Goal: Task Accomplishment & Management: Complete application form

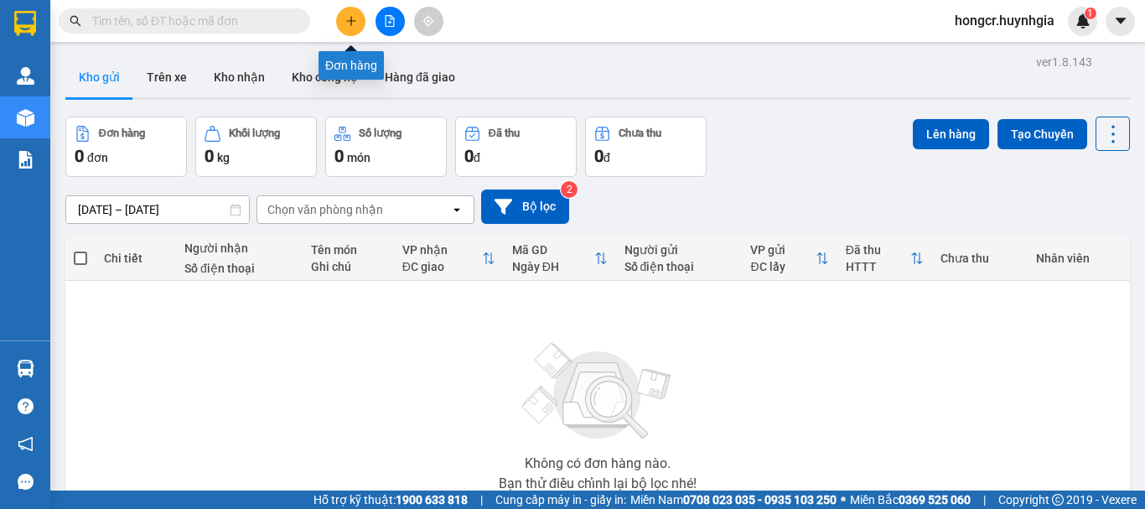
click at [343, 21] on button at bounding box center [350, 21] width 29 height 29
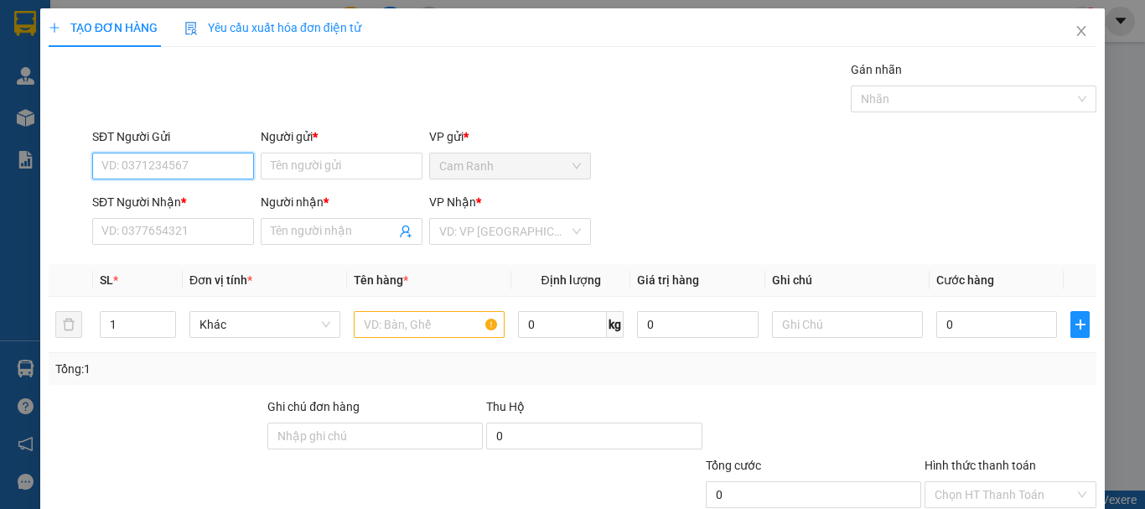
click at [161, 167] on input "SĐT Người Gửi" at bounding box center [173, 166] width 162 height 27
click at [158, 200] on div "0369154054 - sương" at bounding box center [171, 199] width 140 height 18
type input "0369154054"
type input "sương"
type input "0363608679"
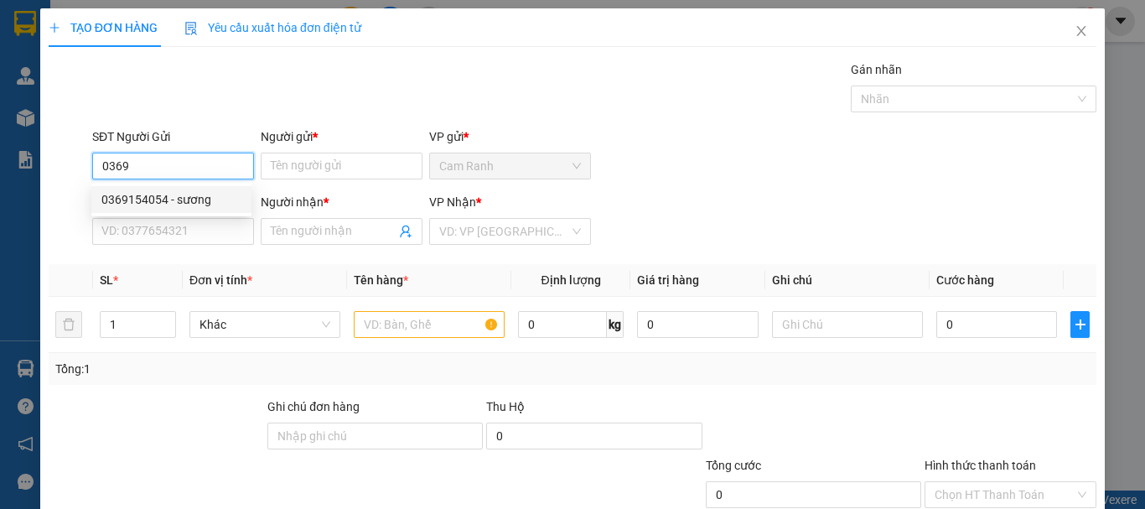
type input "thu ba"
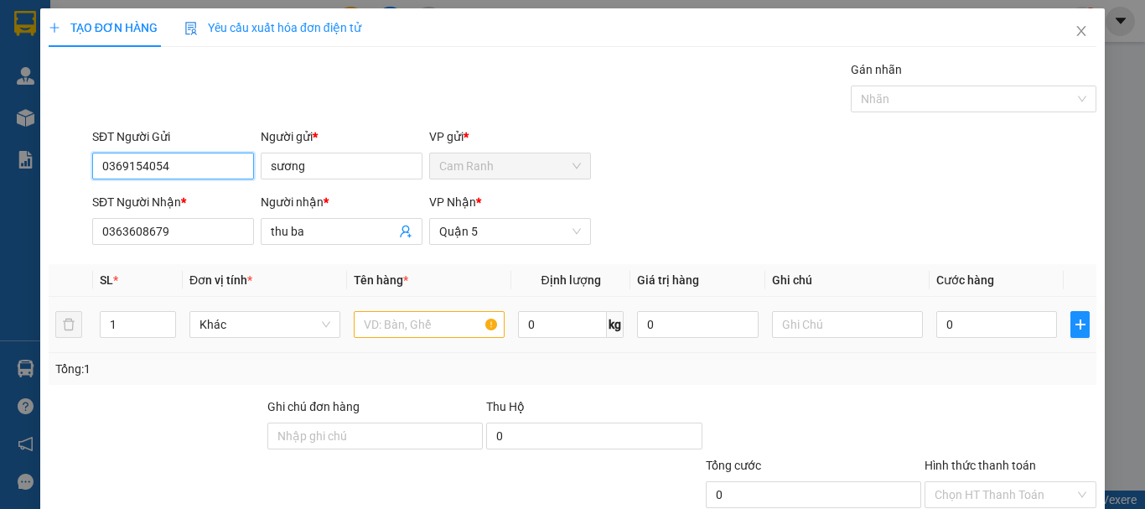
type input "0369154054"
click at [407, 319] on input "text" at bounding box center [429, 324] width 151 height 27
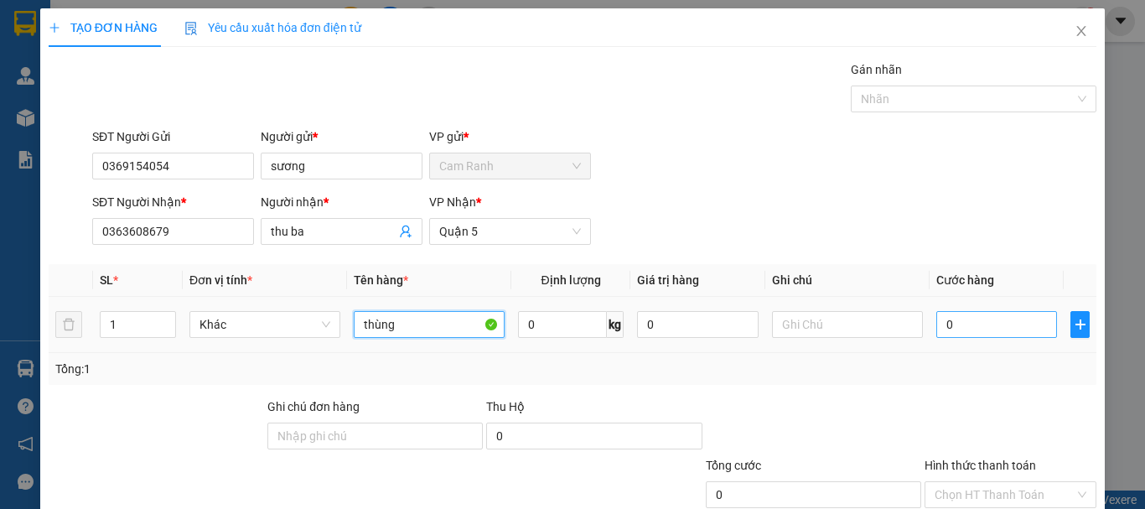
type input "thùng"
click at [988, 323] on input "0" at bounding box center [996, 324] width 121 height 27
type input "7"
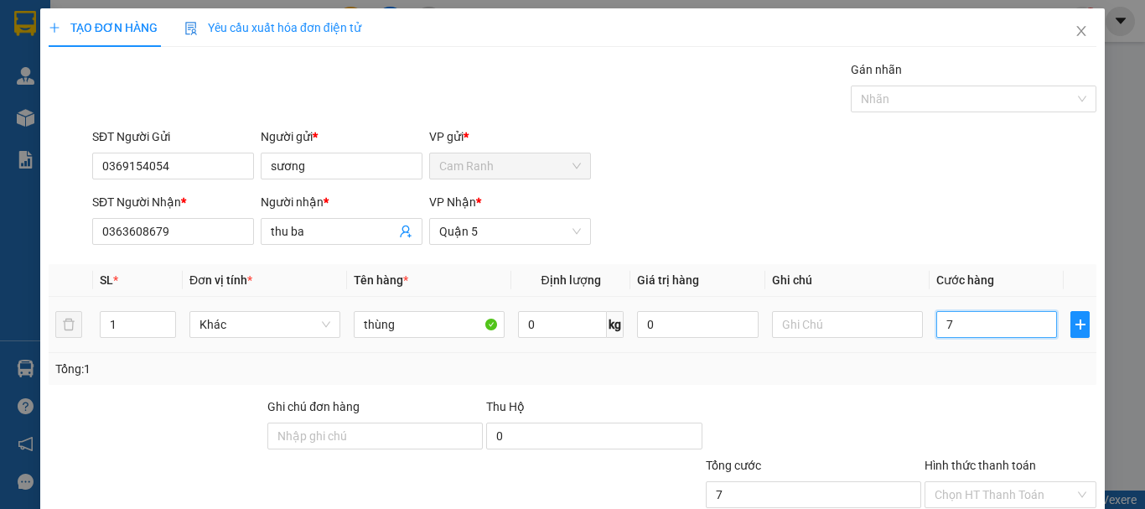
type input "70"
type input "700"
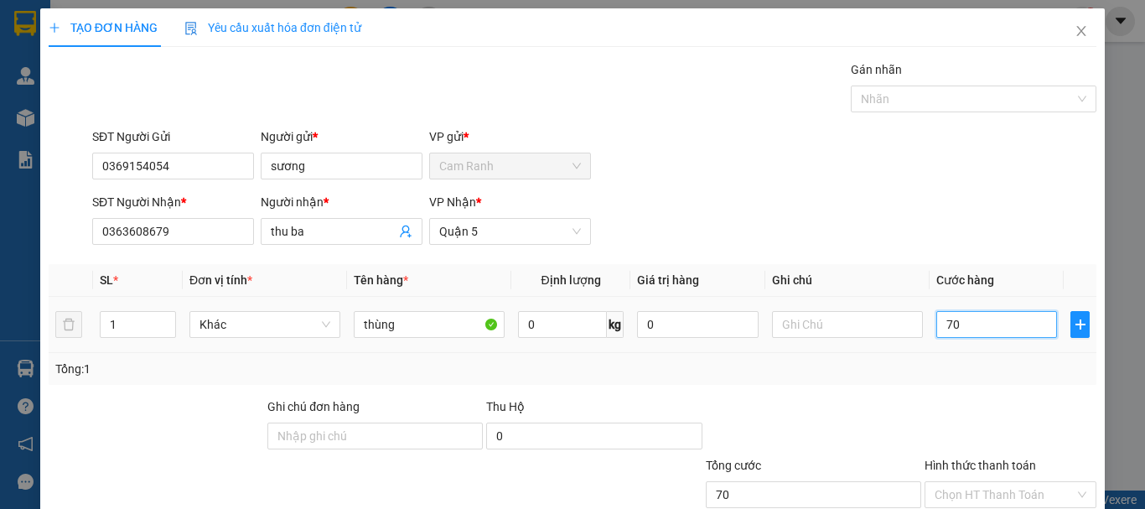
type input "700"
type input "7.000"
type input "70.000"
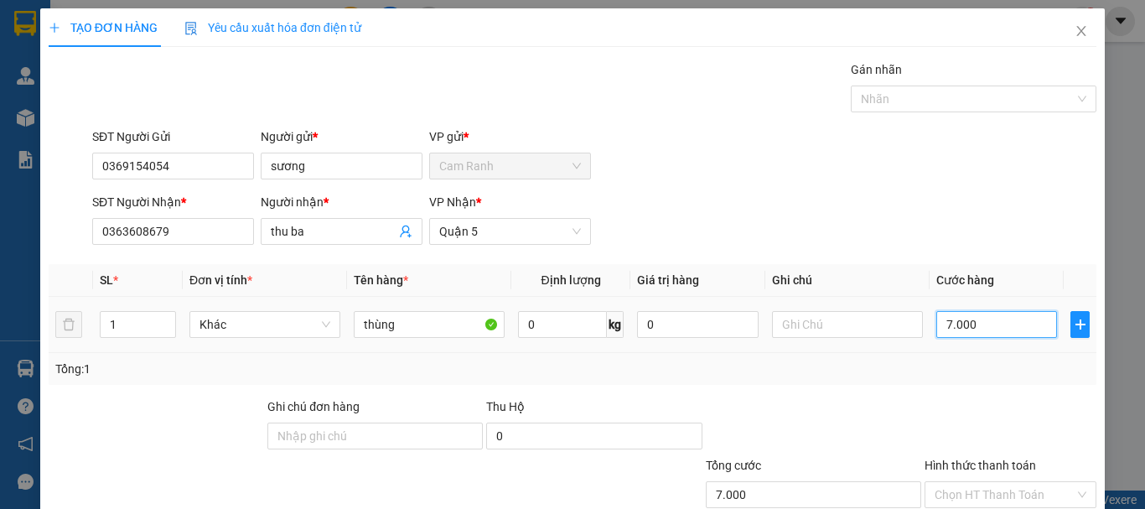
type input "70.000"
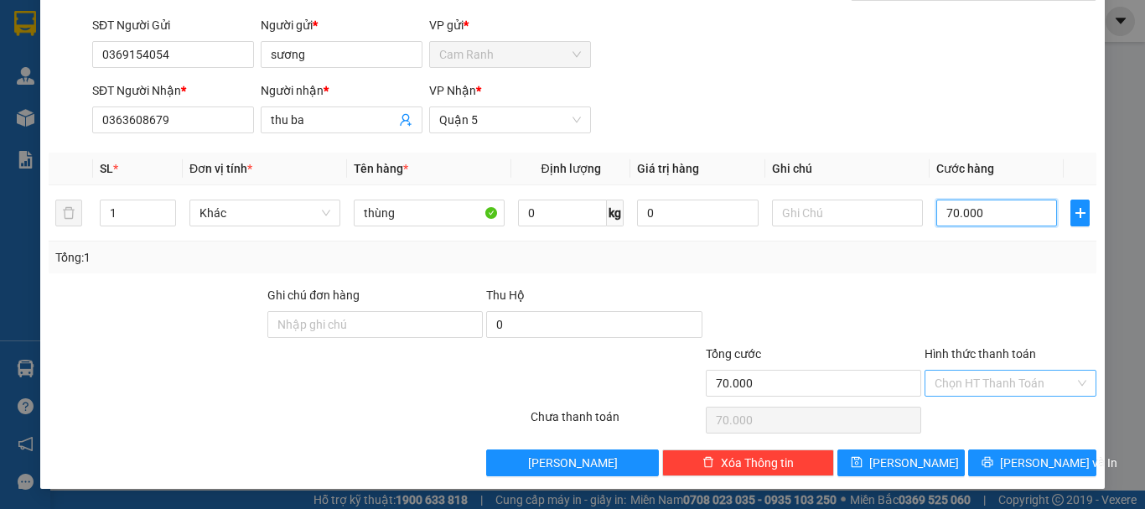
type input "70.000"
click at [984, 381] on input "Hình thức thanh toán" at bounding box center [1005, 383] width 140 height 25
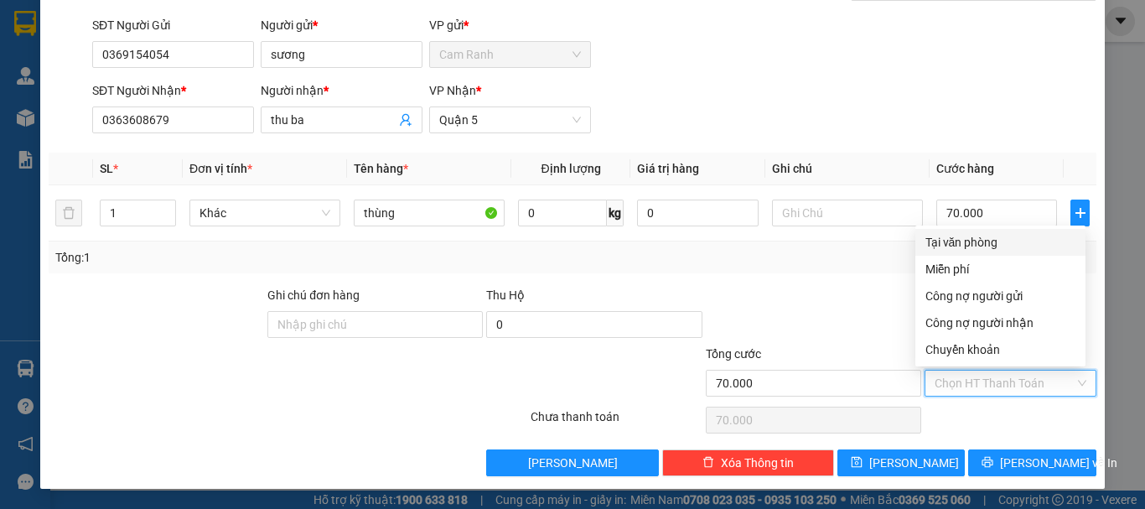
click at [964, 240] on div "Tại văn phòng" at bounding box center [1001, 242] width 150 height 18
type input "0"
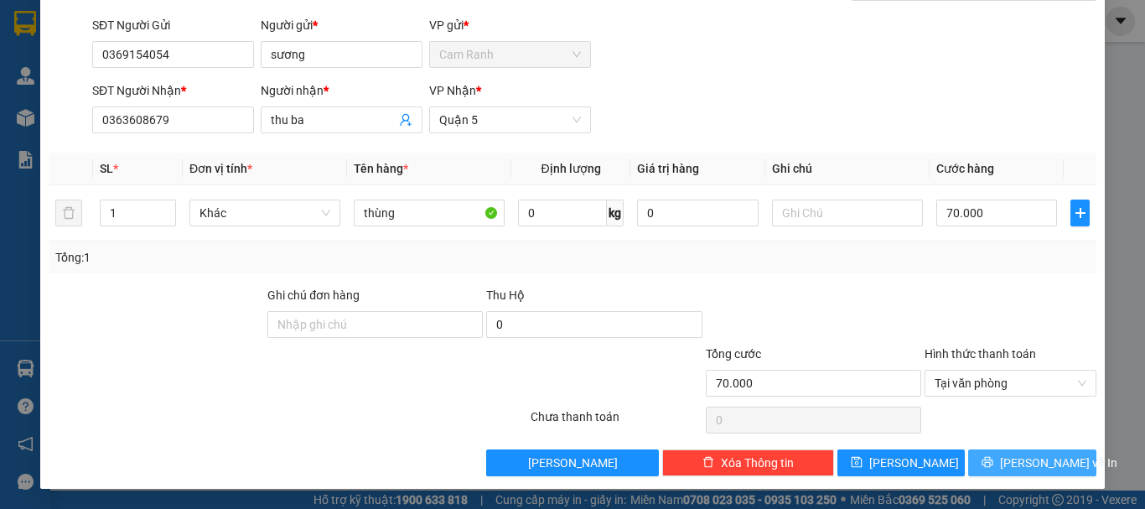
click at [993, 459] on icon "printer" at bounding box center [988, 462] width 12 height 12
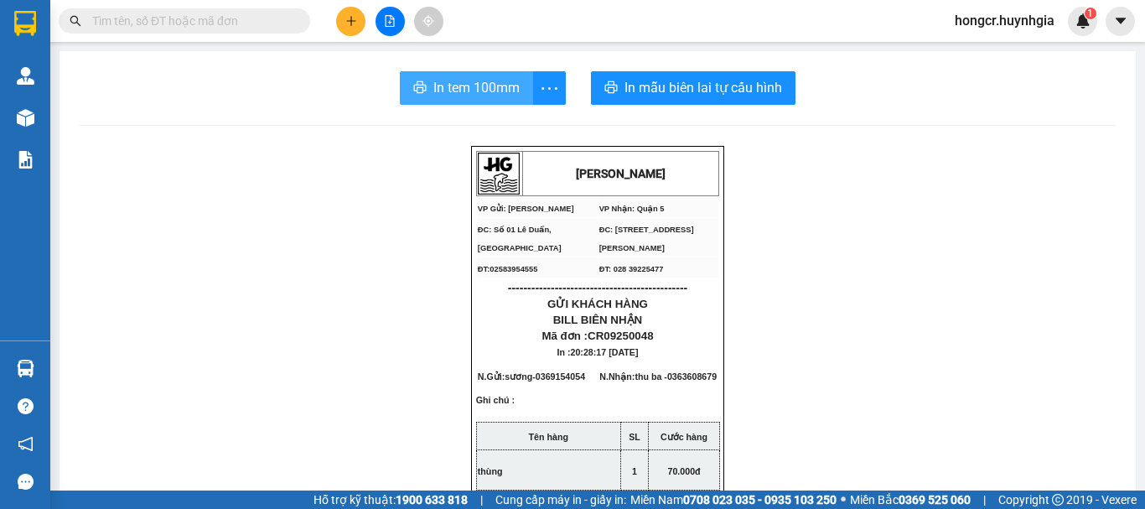
click at [502, 94] on span "In tem 100mm" at bounding box center [476, 87] width 86 height 21
click at [468, 94] on span "In tem 100mm" at bounding box center [476, 87] width 86 height 21
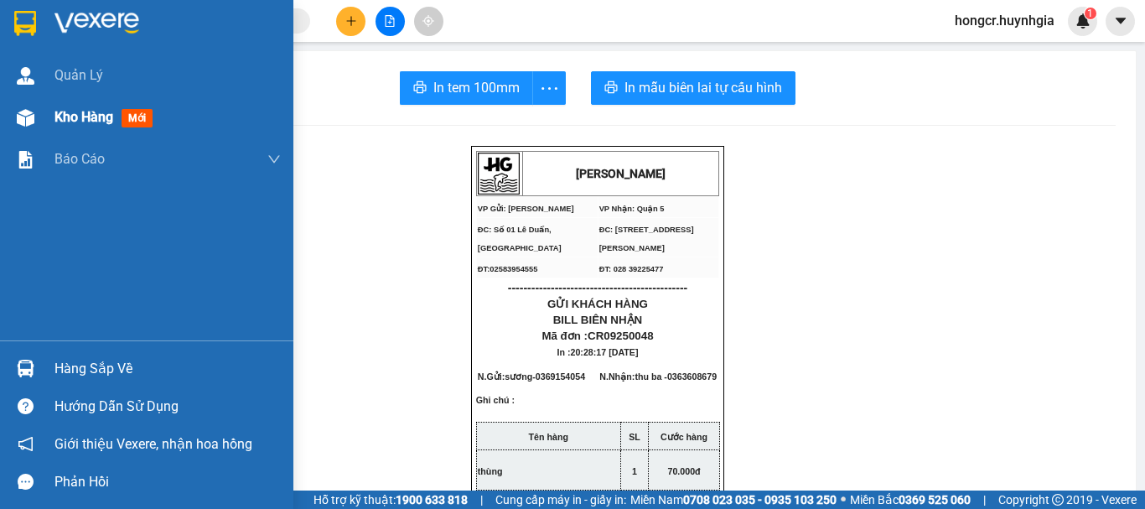
click at [73, 112] on span "Kho hàng" at bounding box center [83, 117] width 59 height 16
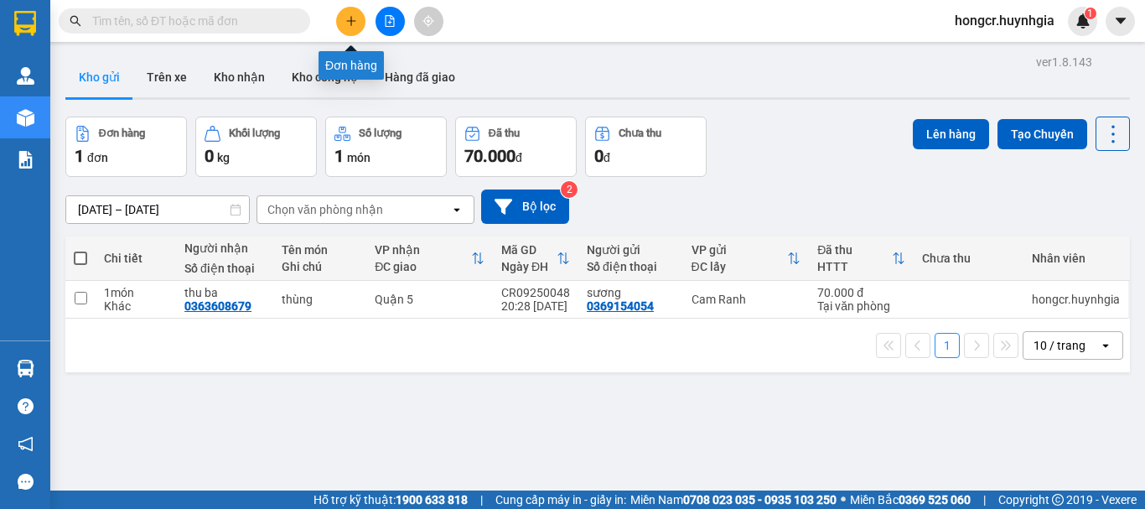
click at [354, 23] on icon "plus" at bounding box center [351, 21] width 12 height 12
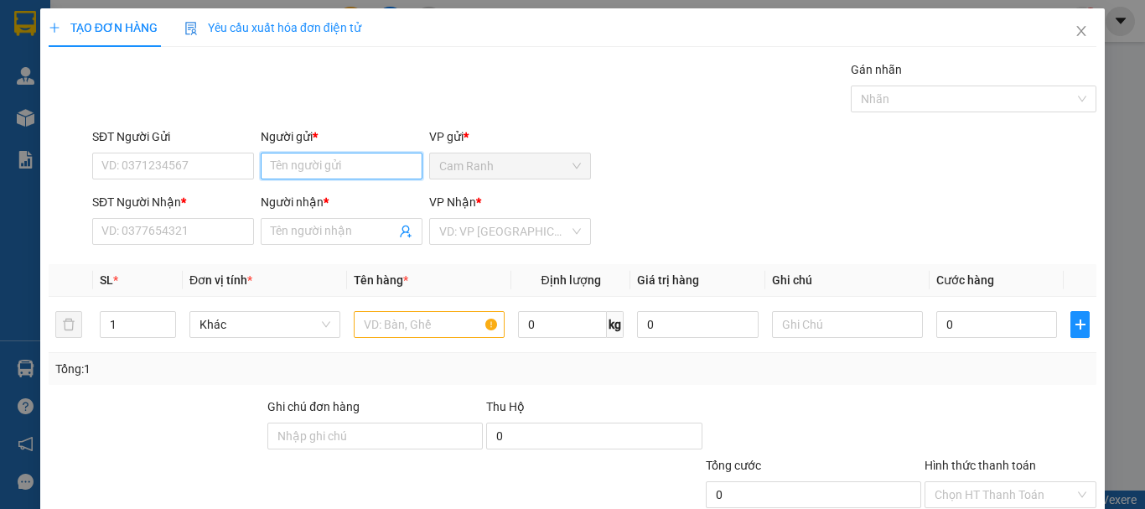
click at [298, 178] on input "Người gửi *" at bounding box center [342, 166] width 162 height 27
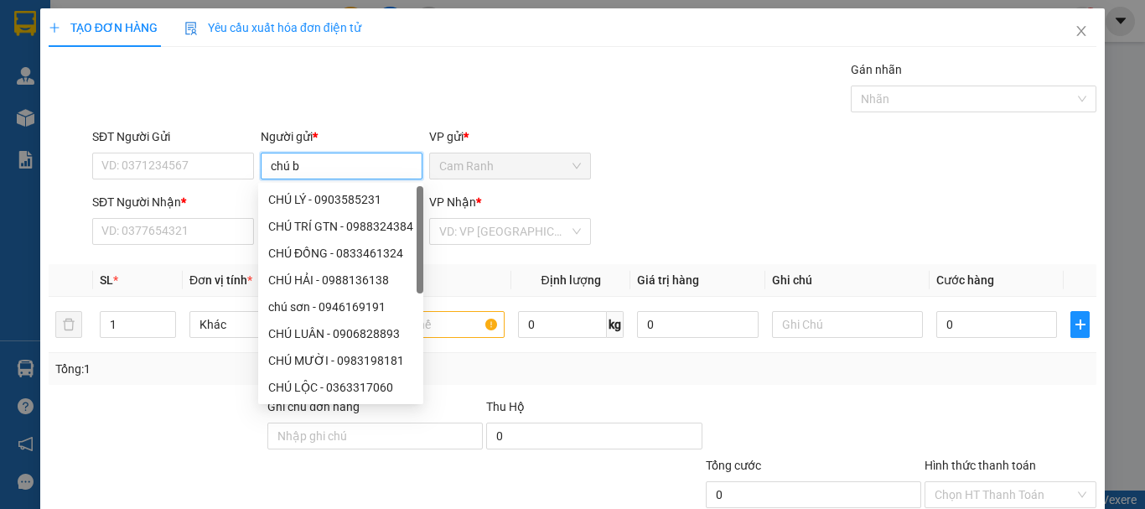
type input "chú bộ"
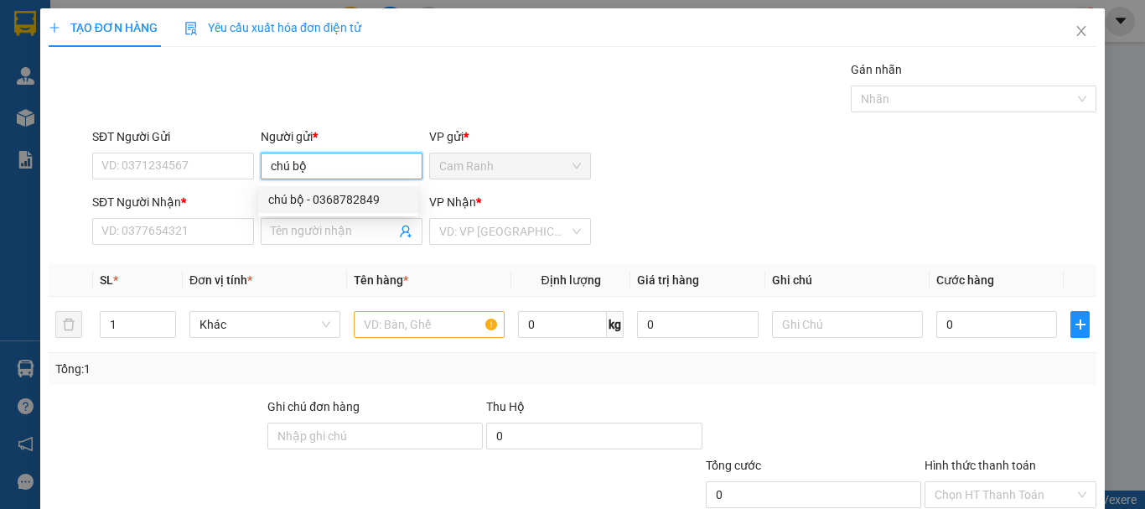
click at [291, 198] on div "chú bộ - 0368782849" at bounding box center [338, 199] width 140 height 18
type input "0368782849"
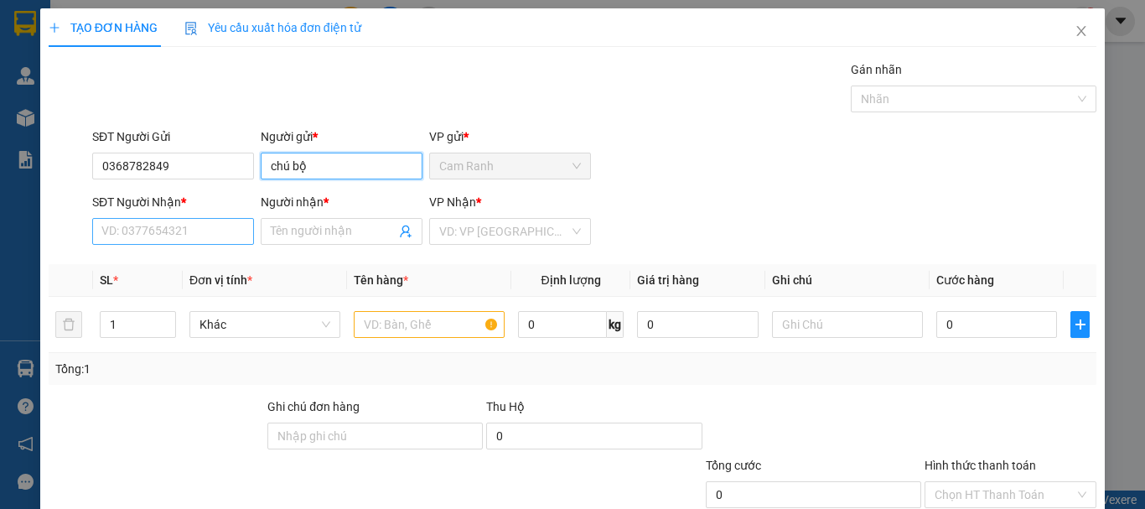
type input "chú bộ"
click at [209, 226] on input "SĐT Người Nhận *" at bounding box center [173, 231] width 162 height 27
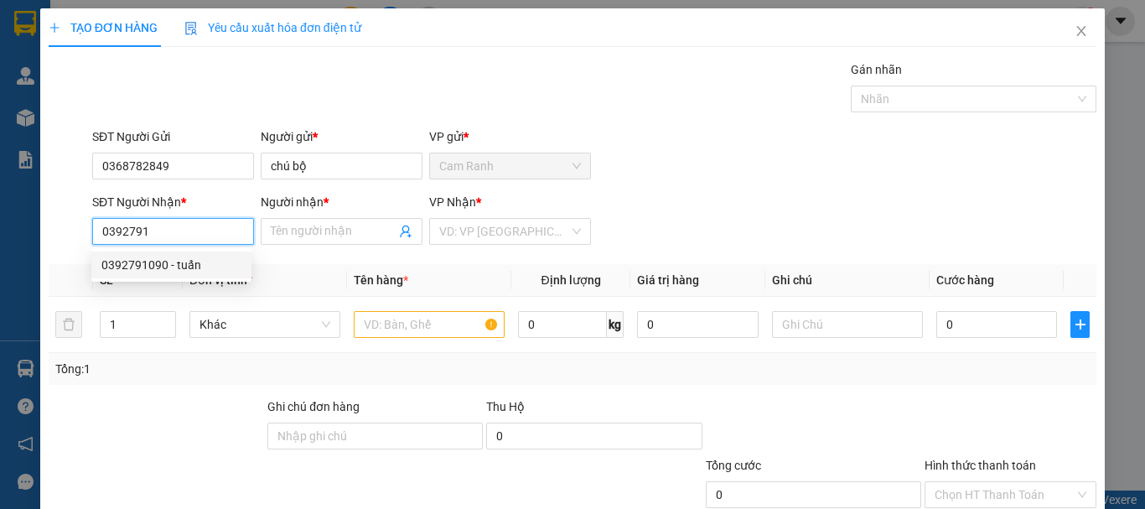
click at [225, 257] on div "0392791090 - tuấn" at bounding box center [171, 265] width 140 height 18
type input "0392791090"
type input "tuấn"
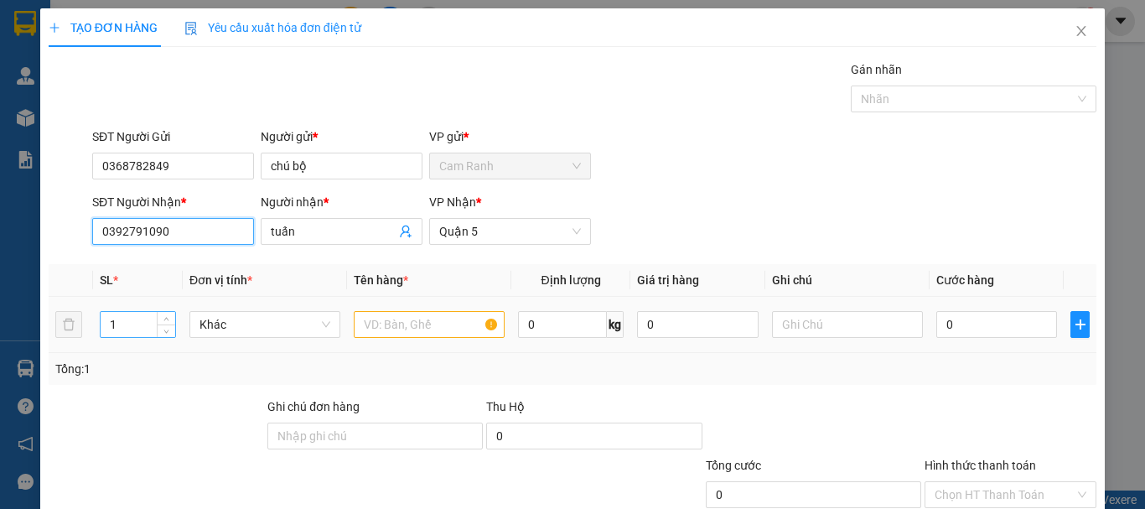
type input "0392791090"
click at [127, 318] on input "1" at bounding box center [138, 324] width 75 height 25
type input "2"
click at [406, 330] on input "text" at bounding box center [429, 324] width 151 height 27
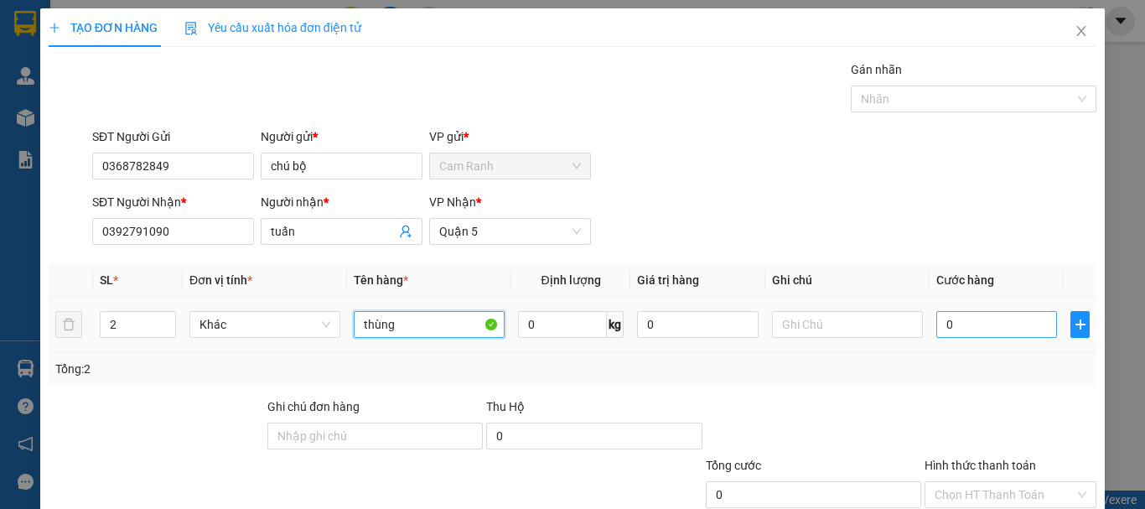
type input "thùng"
click at [954, 326] on input "0" at bounding box center [996, 324] width 121 height 27
type input "1"
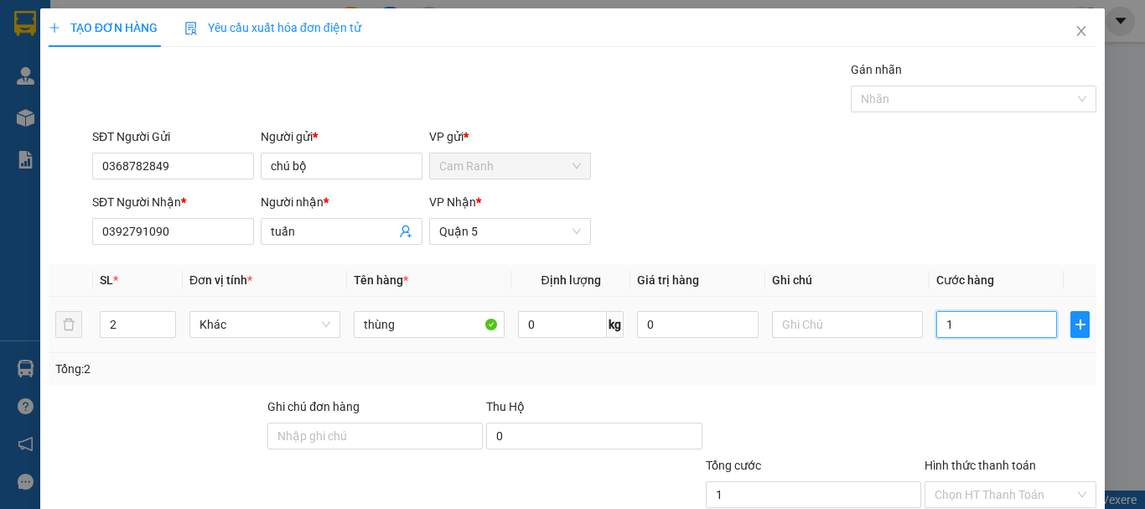
type input "15"
type input "150"
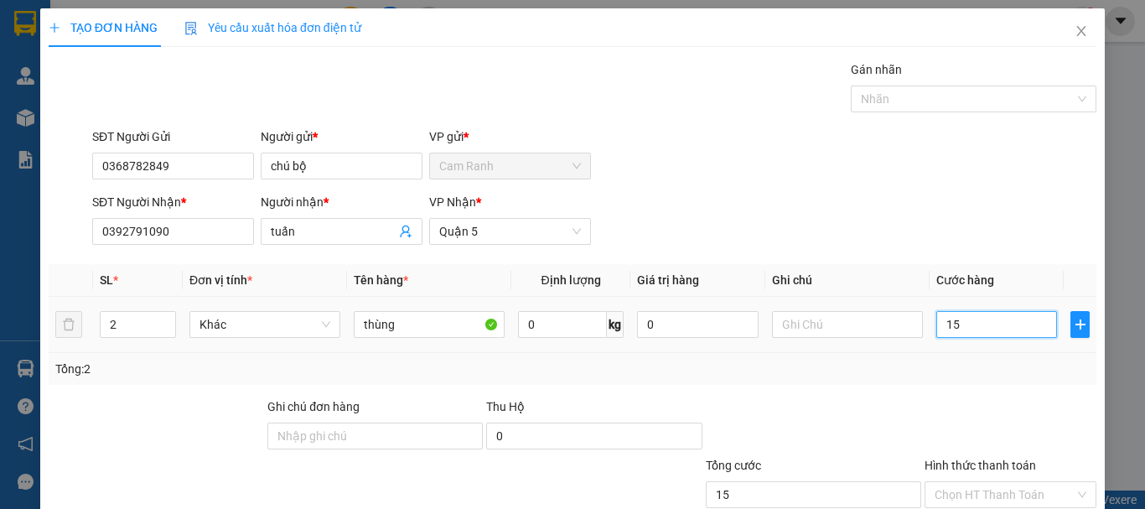
type input "150"
type input "1.500"
type input "15.000"
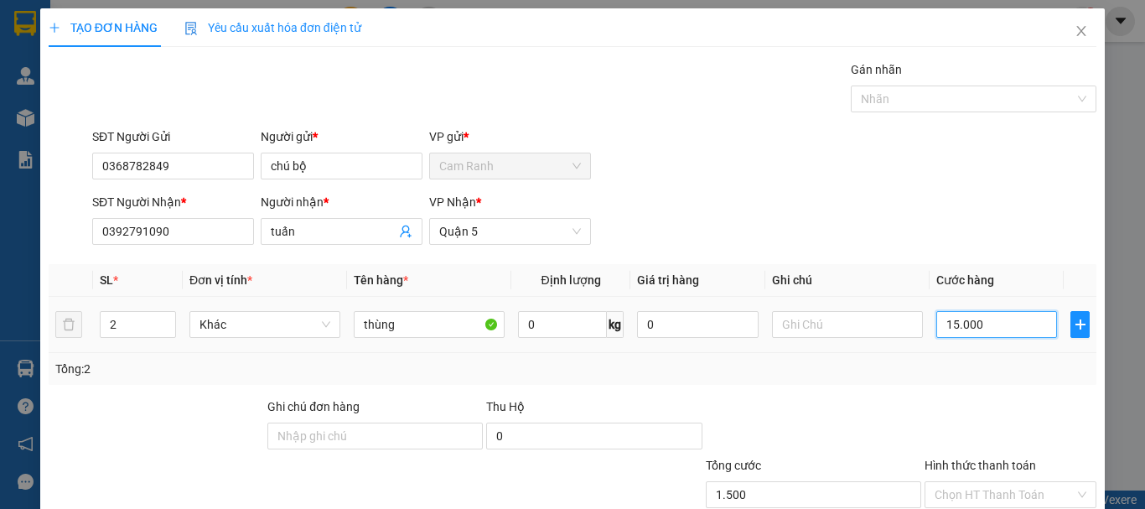
type input "15.000"
type input "150.000"
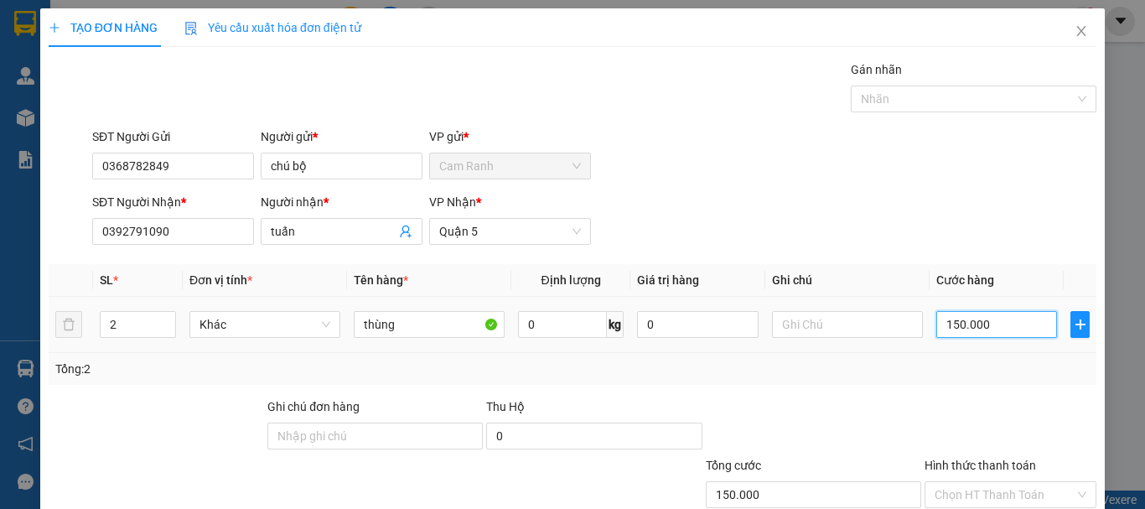
scroll to position [112, 0]
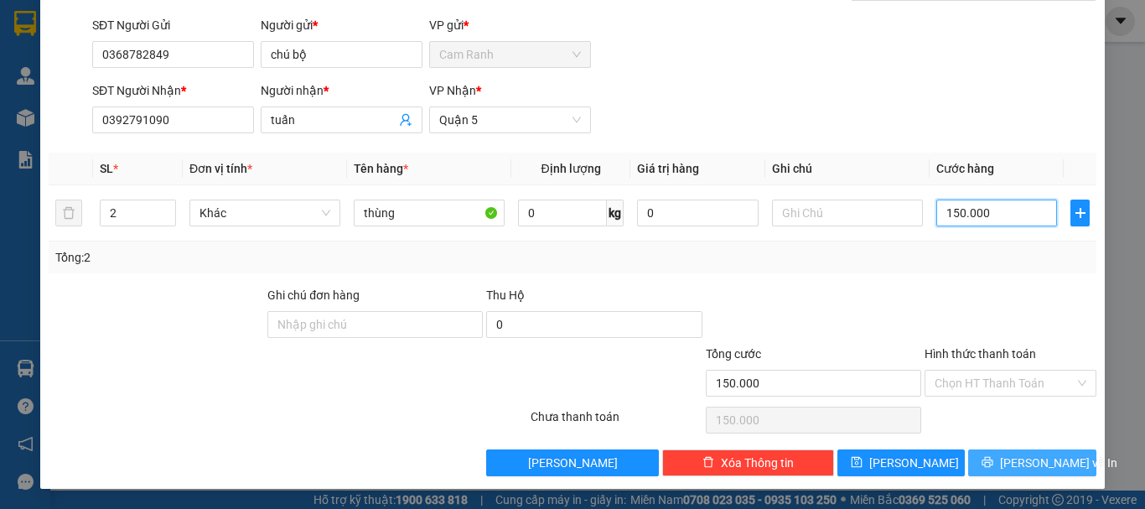
type input "150.000"
click at [984, 459] on button "Lưu và In" at bounding box center [1032, 462] width 128 height 27
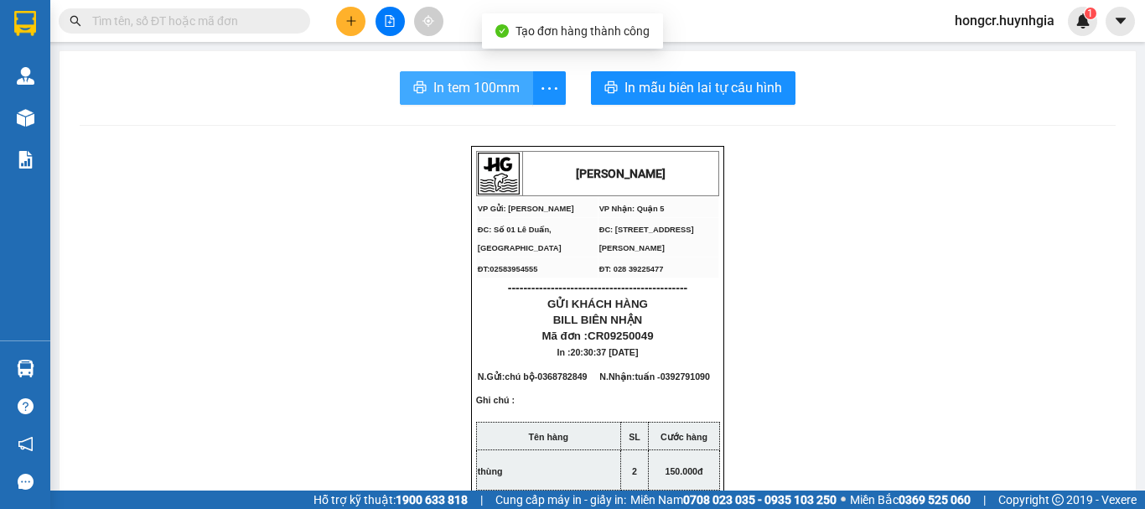
click at [507, 84] on span "In tem 100mm" at bounding box center [476, 87] width 86 height 21
click at [452, 87] on span "In tem 100mm" at bounding box center [476, 87] width 86 height 21
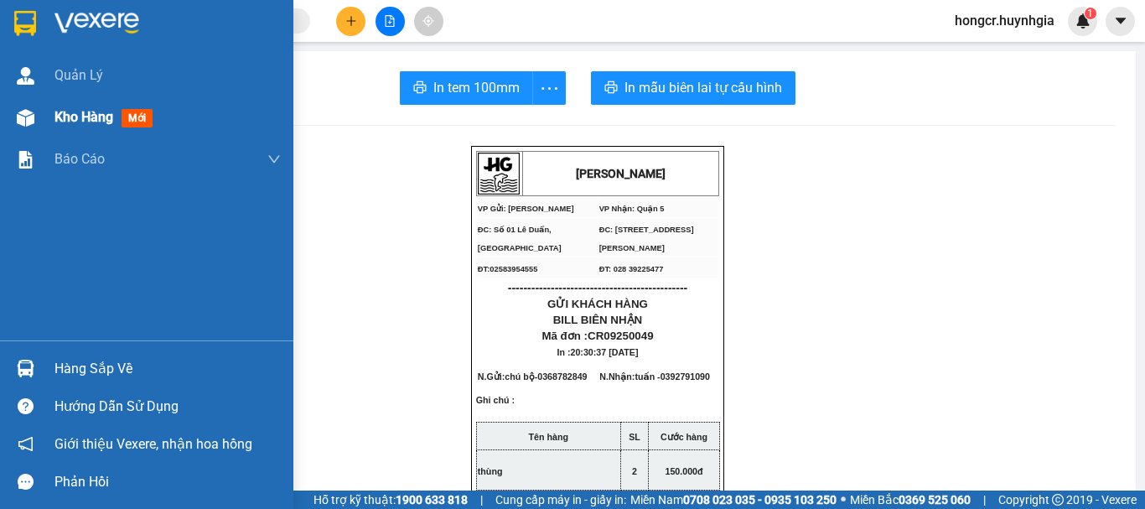
click at [87, 116] on span "Kho hàng" at bounding box center [83, 117] width 59 height 16
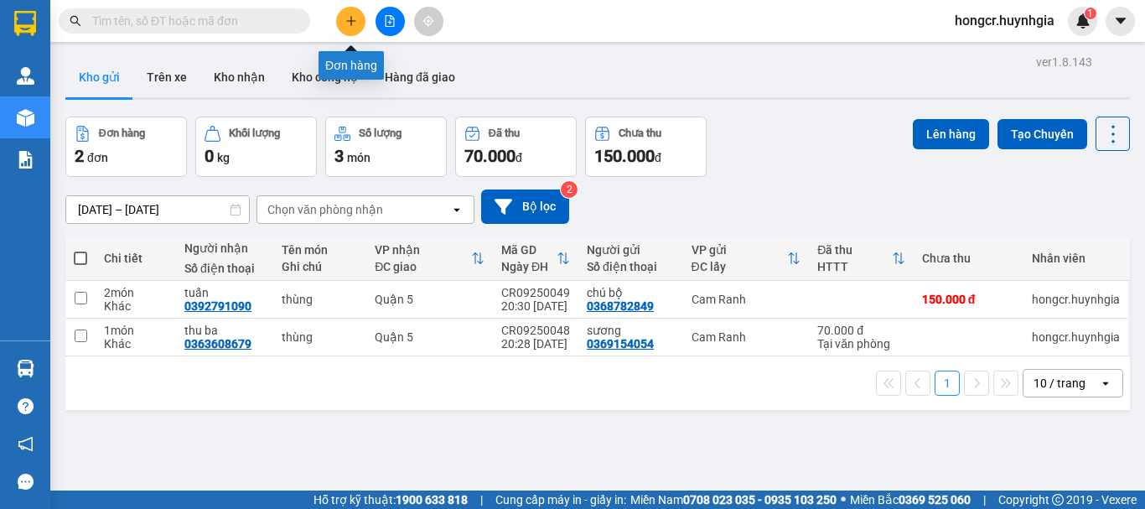
click at [355, 19] on icon "plus" at bounding box center [351, 21] width 12 height 12
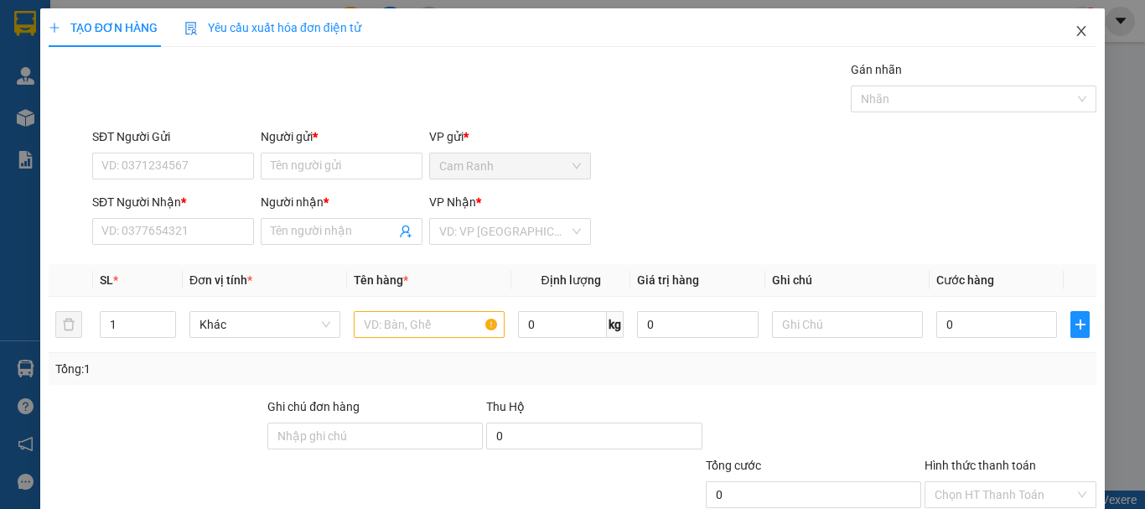
click at [1079, 33] on span "Close" at bounding box center [1081, 31] width 47 height 47
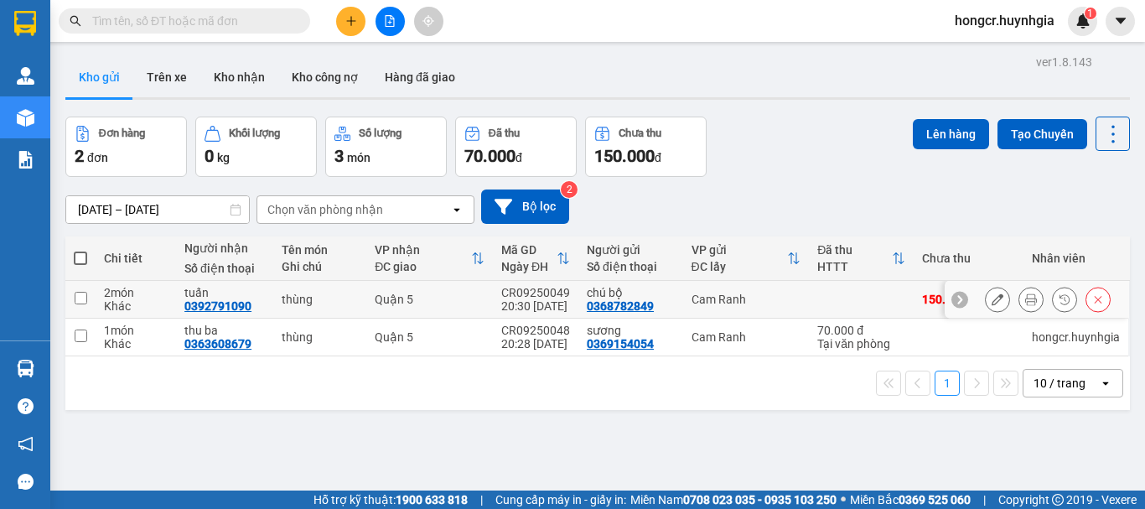
click at [80, 290] on td at bounding box center [80, 300] width 30 height 38
checkbox input "true"
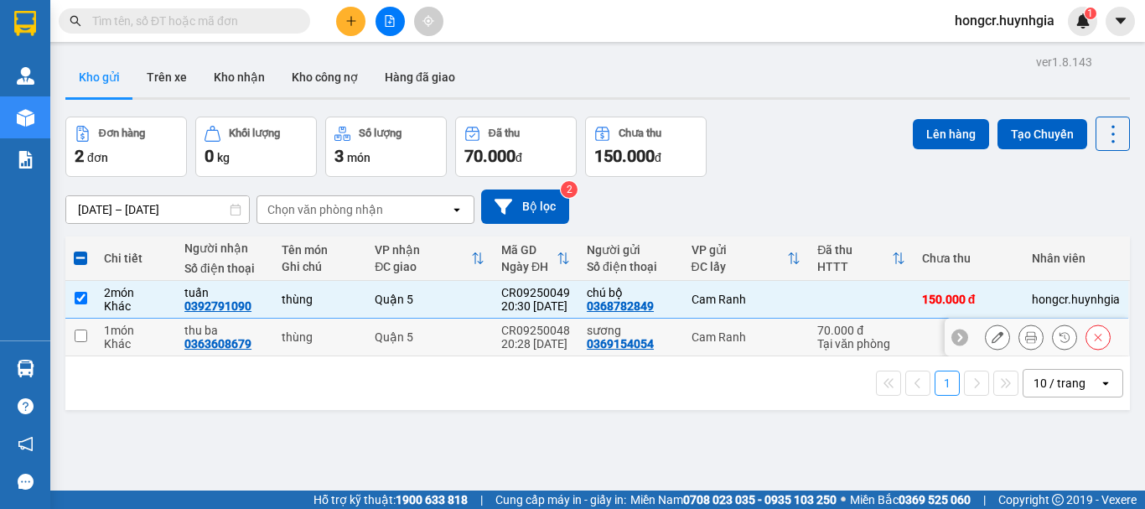
click at [79, 335] on input "checkbox" at bounding box center [81, 335] width 13 height 13
checkbox input "true"
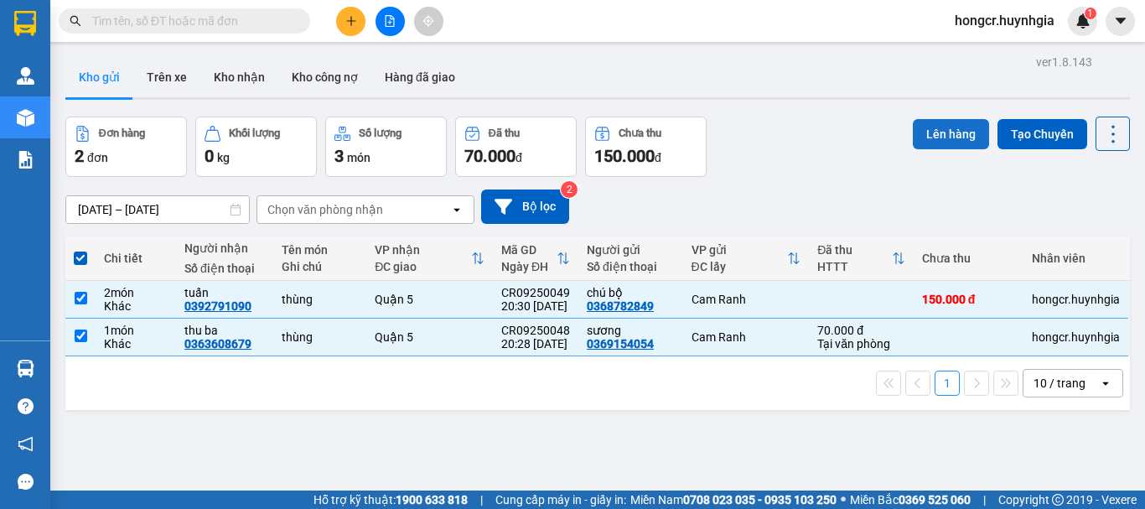
click at [940, 132] on button "Lên hàng" at bounding box center [951, 134] width 76 height 30
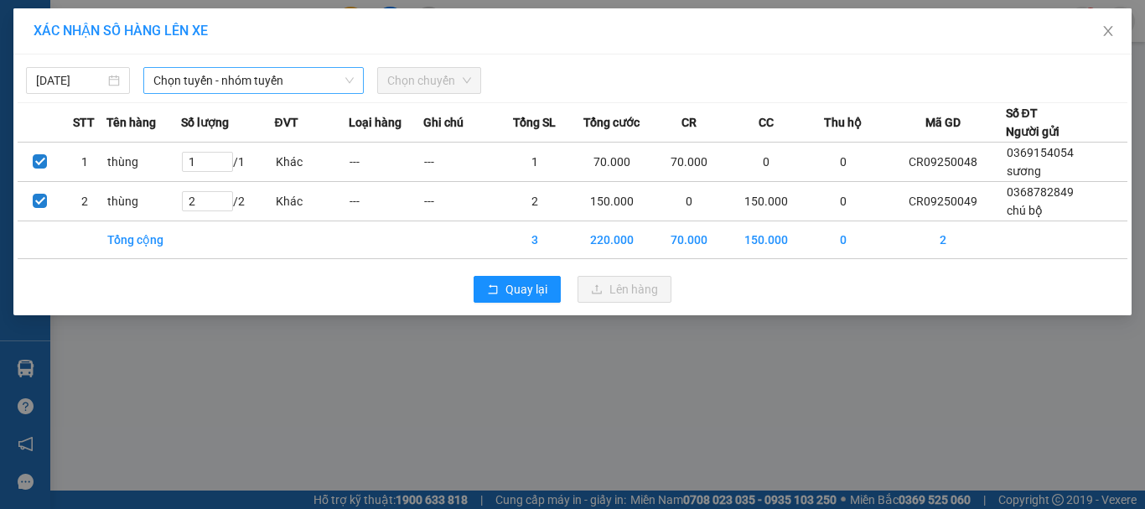
click at [205, 84] on span "Chọn tuyến - nhóm tuyến" at bounding box center [253, 80] width 200 height 25
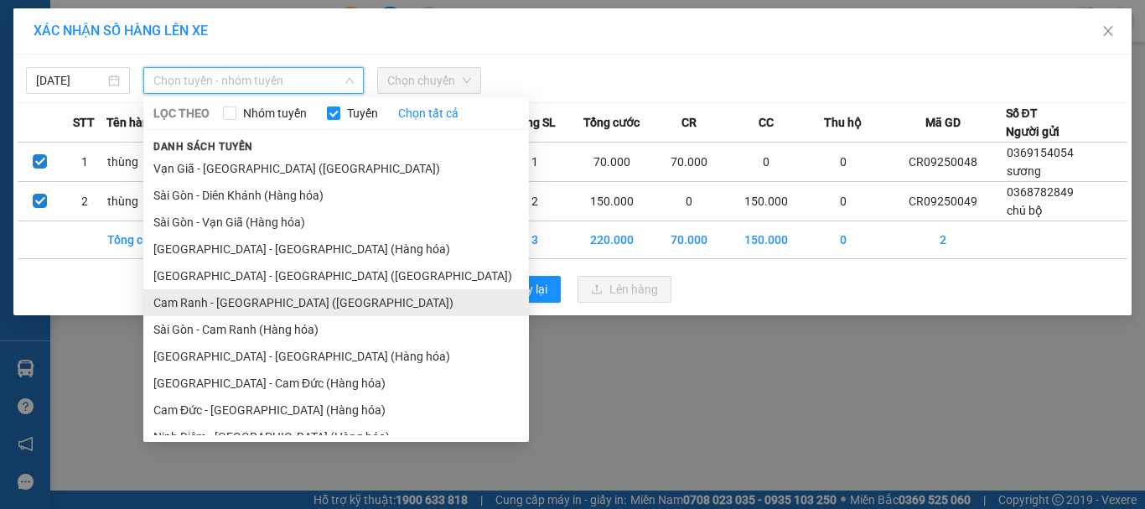
click at [216, 300] on li "Cam Ranh - Sài Gòn (Hàng Hóa)" at bounding box center [336, 302] width 386 height 27
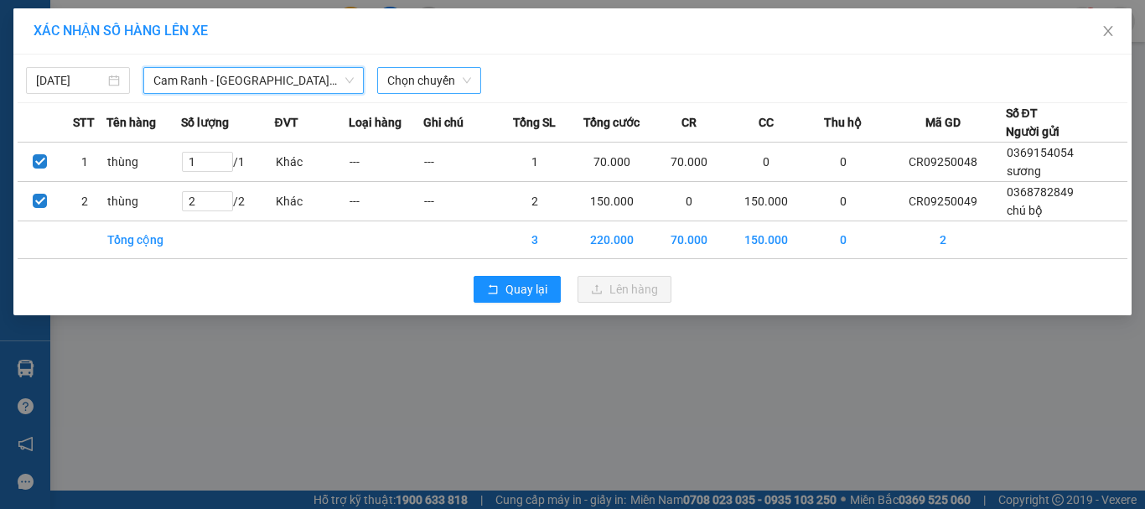
click at [411, 80] on span "Chọn chuyến" at bounding box center [429, 80] width 84 height 25
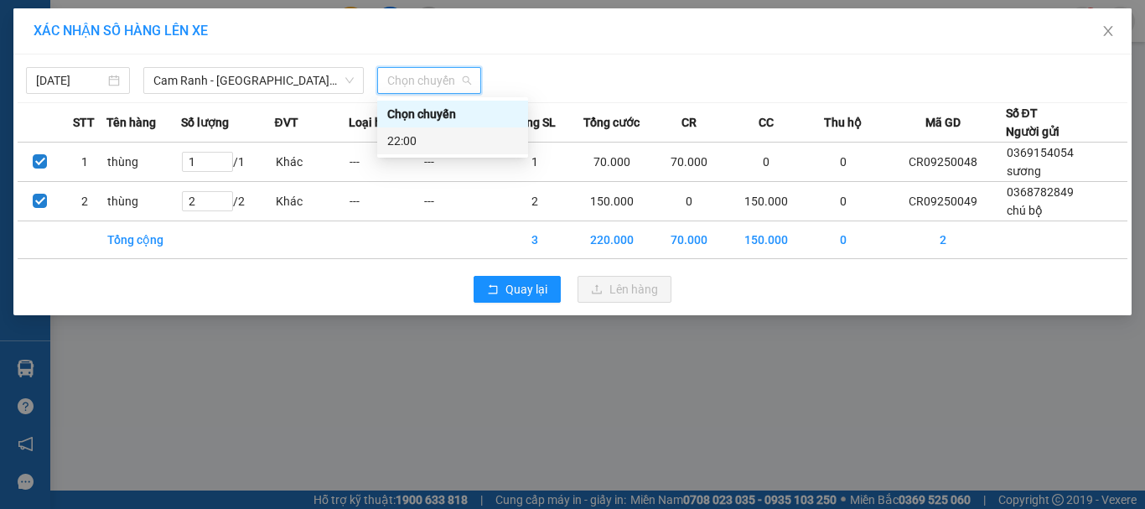
click at [412, 139] on div "22:00" at bounding box center [452, 141] width 131 height 18
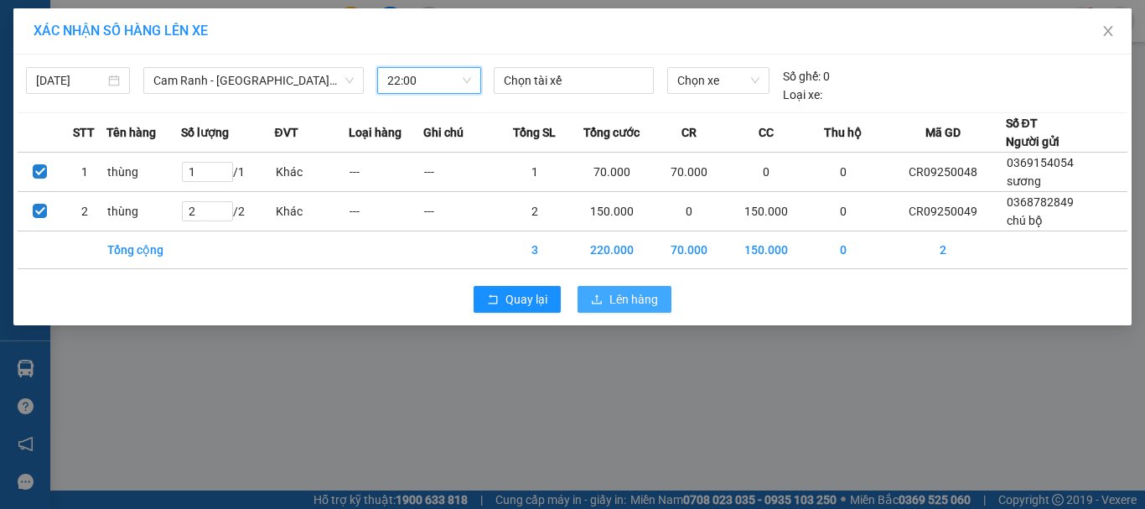
click at [644, 301] on span "Lên hàng" at bounding box center [634, 299] width 49 height 18
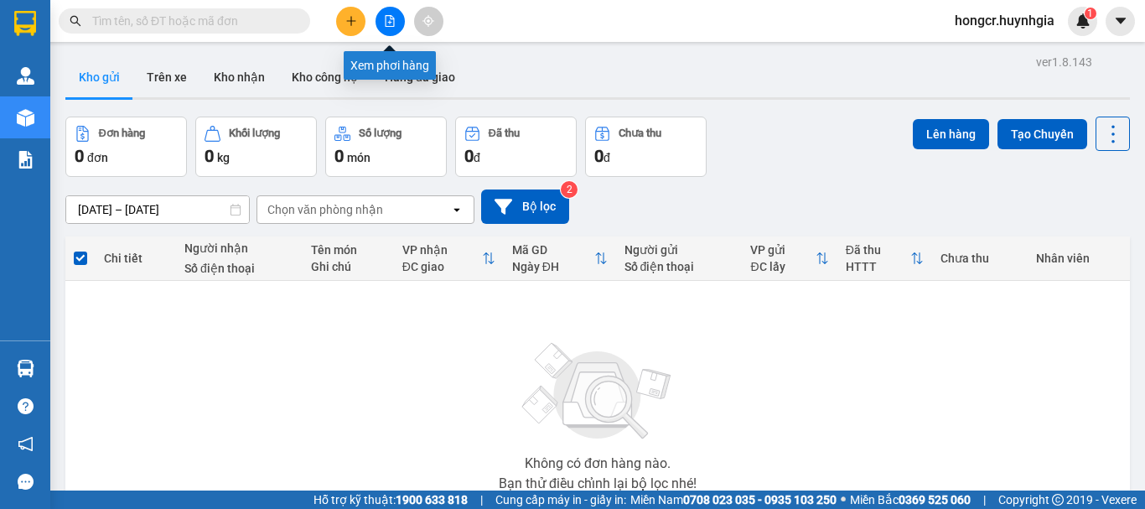
click at [396, 13] on button at bounding box center [390, 21] width 29 height 29
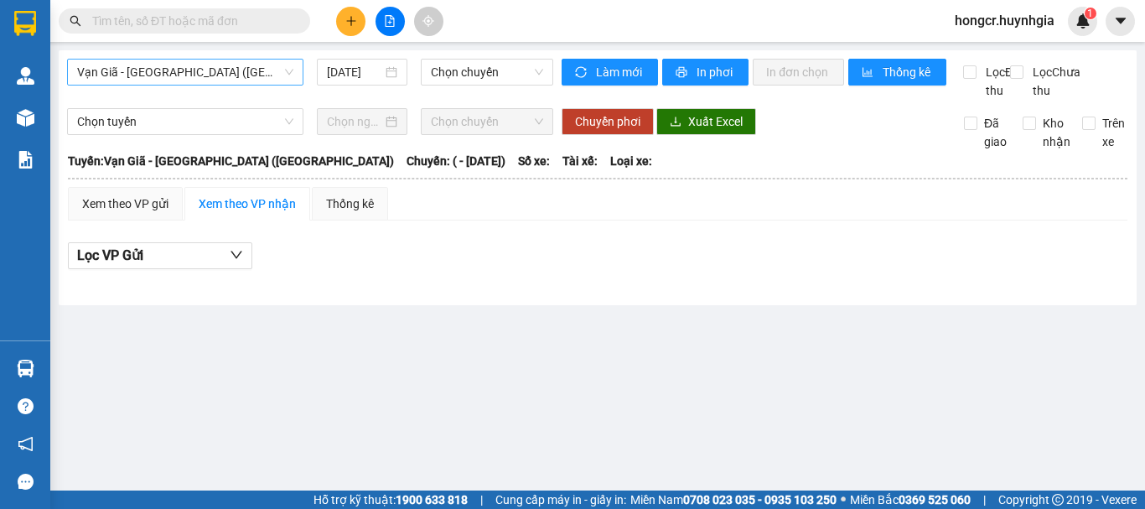
click at [143, 65] on span "Vạn Giã - Sài Gòn (Hàng hóa)" at bounding box center [185, 72] width 216 height 25
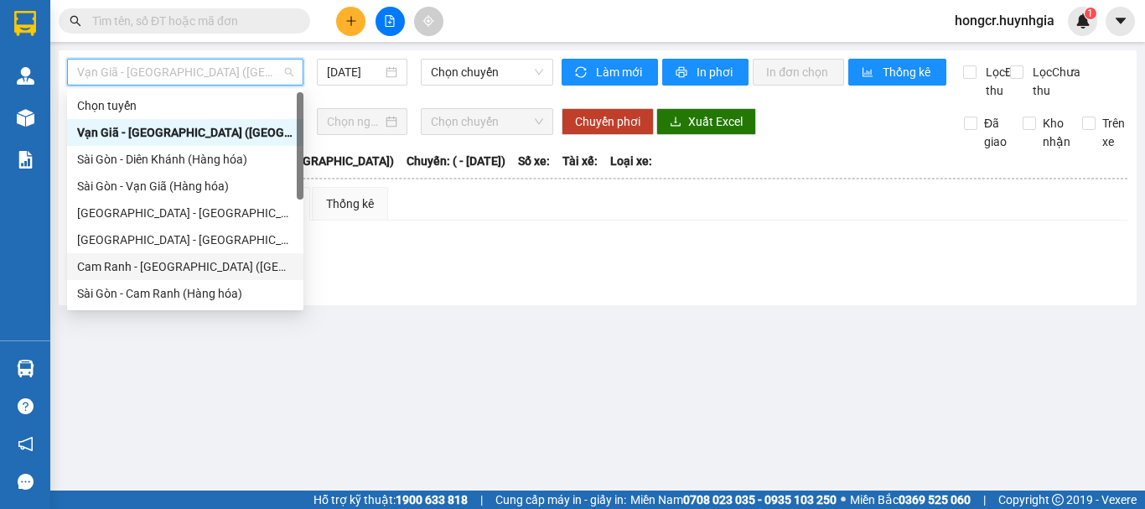
click at [163, 270] on div "Cam Ranh - Sài Gòn (Hàng Hóa)" at bounding box center [185, 266] width 216 height 18
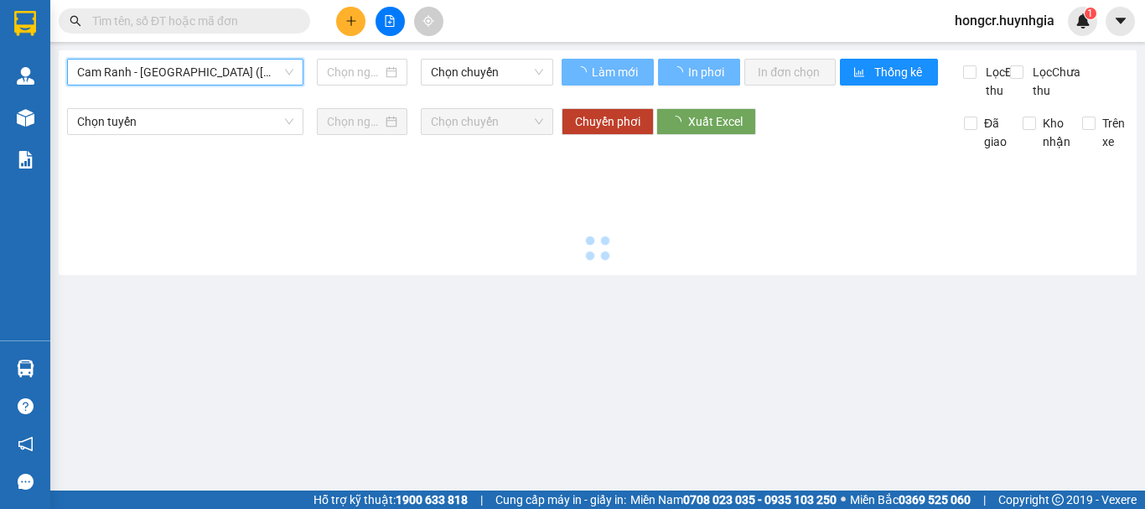
type input "12/09/2025"
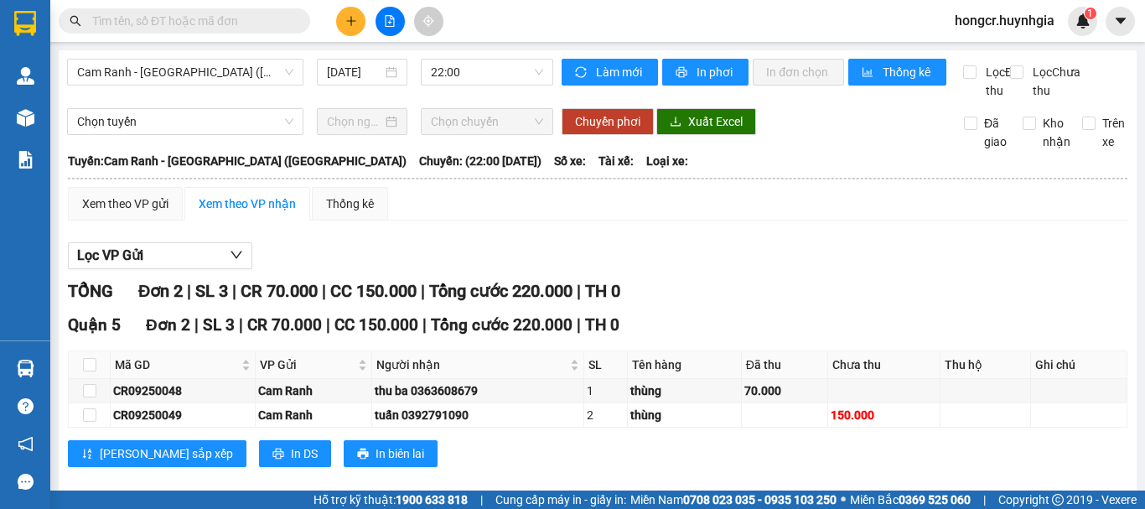
click at [1016, 21] on span "hongcr.huynhgia" at bounding box center [1005, 20] width 127 height 21
click at [986, 52] on span "Đăng xuất" at bounding box center [1012, 52] width 91 height 18
